Goal: Transaction & Acquisition: Purchase product/service

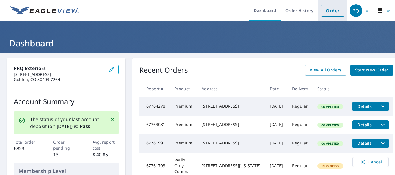
click at [323, 13] on link "Order" at bounding box center [332, 11] width 23 height 12
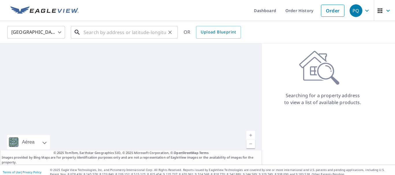
click at [145, 34] on input "text" at bounding box center [125, 32] width 82 height 16
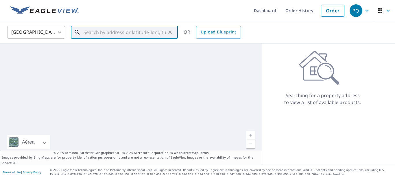
paste input "[STREET_ADDRESS]"
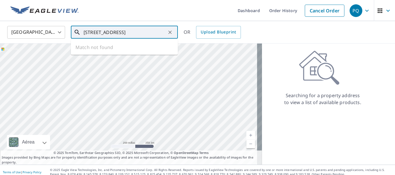
scroll to position [0, 4]
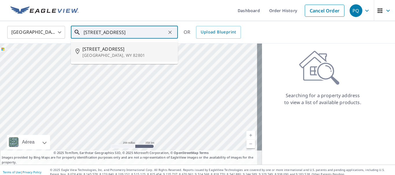
click at [121, 53] on p "[GEOGRAPHIC_DATA], WY 82801" at bounding box center [127, 56] width 91 height 6
type input "[STREET_ADDRESS]"
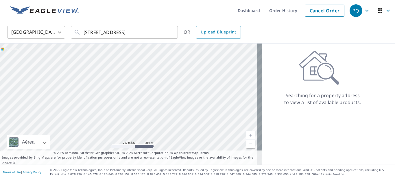
scroll to position [0, 0]
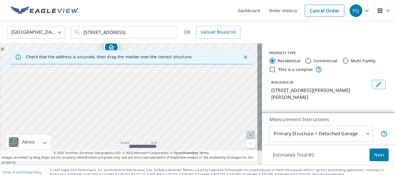
drag, startPoint x: 162, startPoint y: 123, endPoint x: 168, endPoint y: 77, distance: 46.9
click at [168, 77] on div "[STREET_ADDRESS]" at bounding box center [131, 104] width 262 height 121
drag, startPoint x: 158, startPoint y: 83, endPoint x: 162, endPoint y: 93, distance: 10.6
click at [162, 93] on div "[STREET_ADDRESS]" at bounding box center [131, 104] width 262 height 121
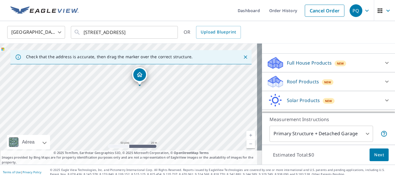
scroll to position [58, 0]
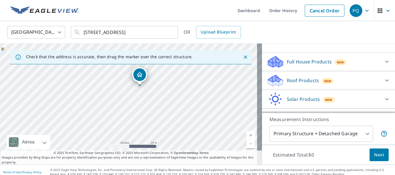
click at [303, 136] on body "PQ PQ Dashboard Order History Cancel Order PQ [GEOGRAPHIC_DATA] [GEOGRAPHIC_DAT…" at bounding box center [197, 87] width 395 height 175
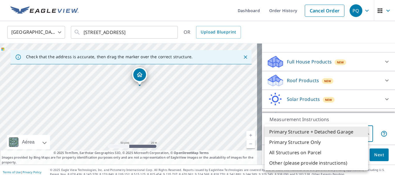
drag, startPoint x: 165, startPoint y: 90, endPoint x: 183, endPoint y: 81, distance: 20.0
click at [183, 81] on div at bounding box center [197, 87] width 395 height 175
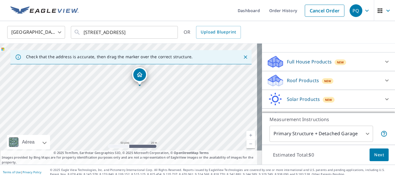
drag, startPoint x: 168, startPoint y: 92, endPoint x: 180, endPoint y: 75, distance: 21.3
drag, startPoint x: 144, startPoint y: 111, endPoint x: 151, endPoint y: 103, distance: 11.3
click at [151, 103] on div "[STREET_ADDRESS]" at bounding box center [131, 104] width 262 height 121
drag, startPoint x: 158, startPoint y: 98, endPoint x: 156, endPoint y: 96, distance: 3.1
click at [156, 96] on div "[STREET_ADDRESS]" at bounding box center [131, 104] width 262 height 121
